Goal: Task Accomplishment & Management: Use online tool/utility

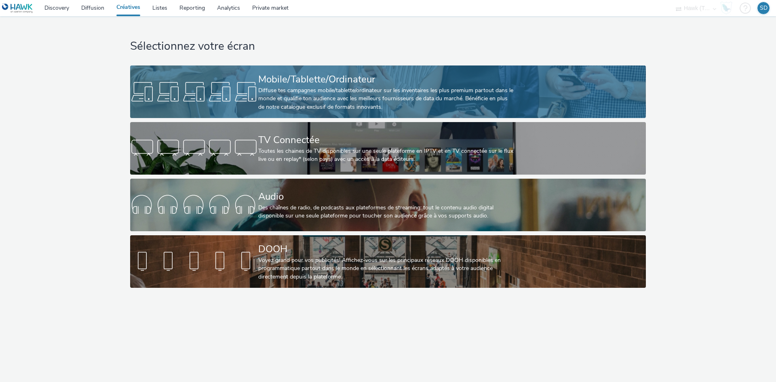
click at [369, 101] on div "Diffuse tes campagnes mobile/tablette/ordinateur sur les inventaires les plus p…" at bounding box center [386, 99] width 256 height 25
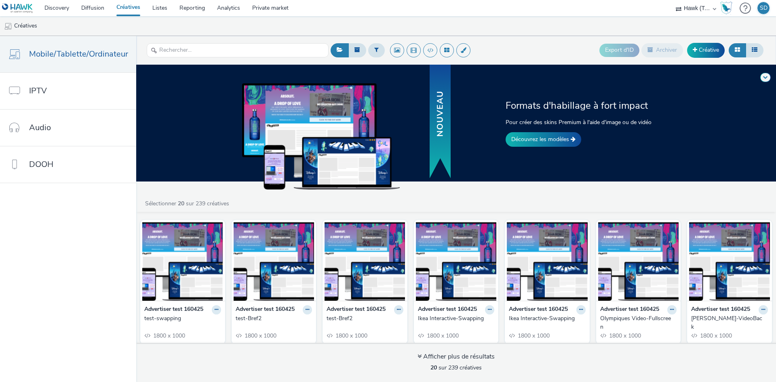
click at [343, 317] on div "test-Bref2" at bounding box center [364, 319] width 74 height 8
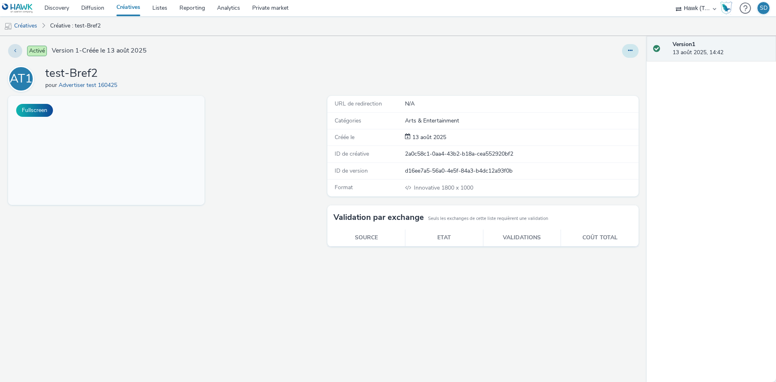
click at [630, 48] on icon at bounding box center [630, 51] width 4 height 6
click at [594, 70] on link "Modifier" at bounding box center [608, 67] width 61 height 16
click at [25, 22] on link "Créatives" at bounding box center [20, 25] width 41 height 19
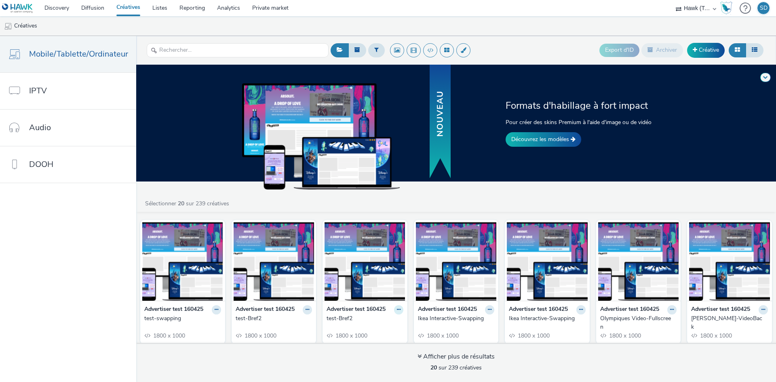
click at [221, 309] on button at bounding box center [216, 309] width 9 height 9
click at [378, 321] on link "Modifier" at bounding box center [373, 324] width 61 height 16
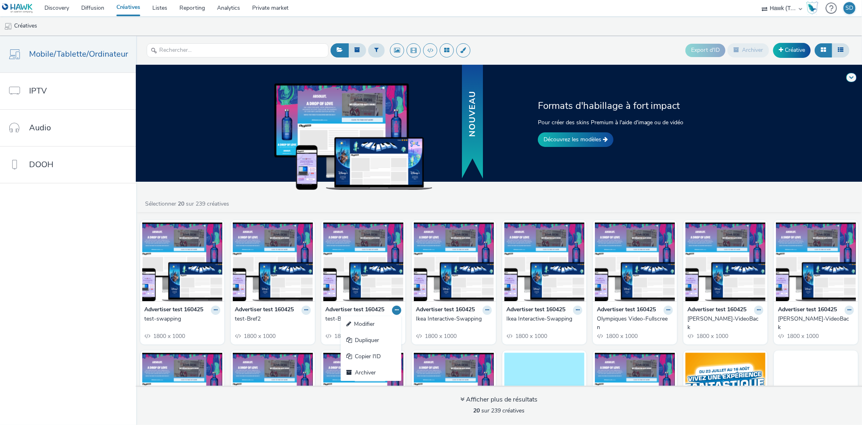
drag, startPoint x: 383, startPoint y: 210, endPoint x: 383, endPoint y: 216, distance: 5.7
click at [383, 216] on div "Formats d'habillage à fort impact Pour créer des skins Premium à l'aide d'image…" at bounding box center [499, 245] width 726 height 360
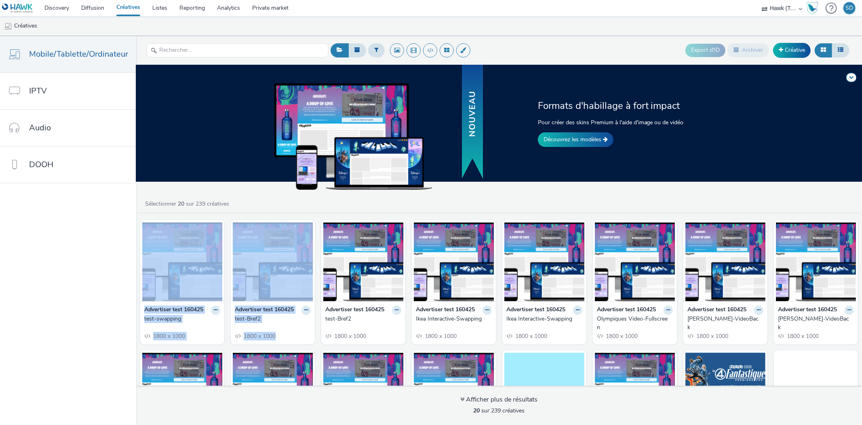
click at [441, 198] on div "Formats d'habillage à fort impact Pour créer des skins Premium à l'aide d'image…" at bounding box center [499, 245] width 726 height 360
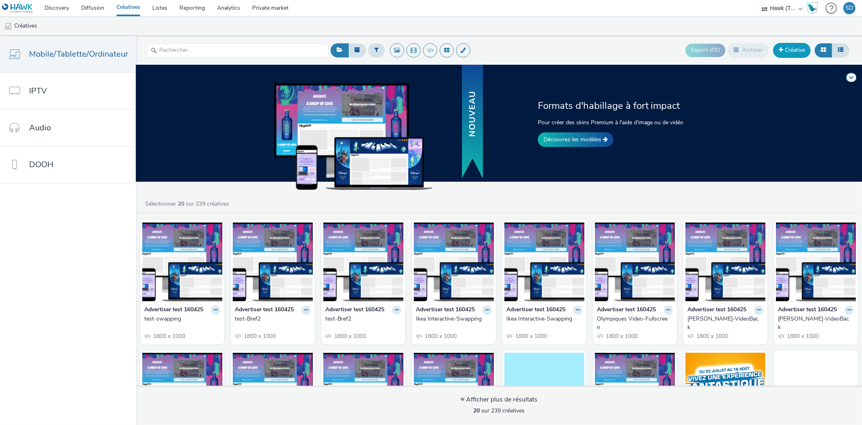
click at [776, 51] on link "Créative" at bounding box center [793, 50] width 38 height 15
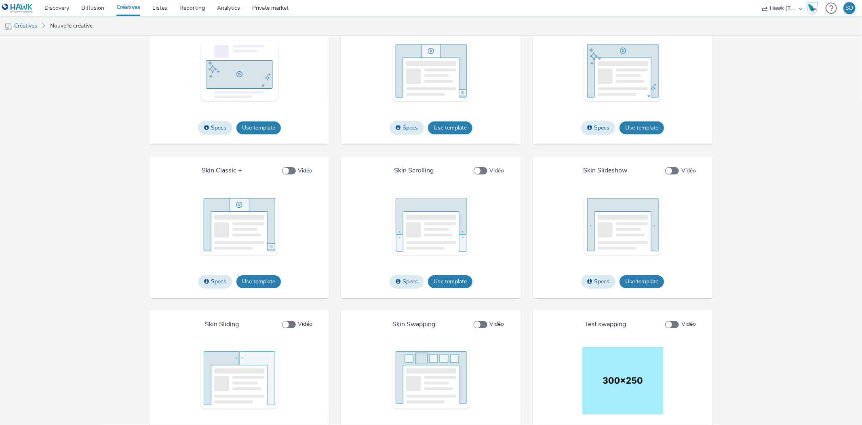
scroll to position [955, 0]
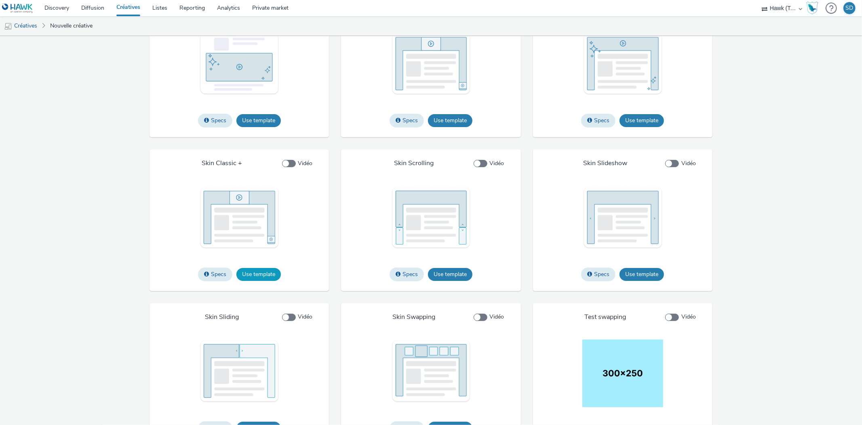
click at [262, 281] on button "Use template" at bounding box center [259, 274] width 44 height 13
